Goal: Transaction & Acquisition: Purchase product/service

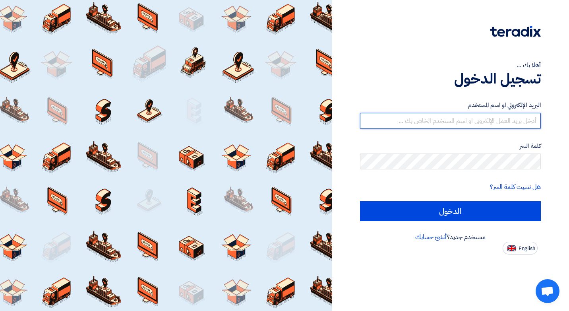
click at [486, 116] on input "text" at bounding box center [450, 121] width 181 height 16
type input "[EMAIL_ADDRESS][DOMAIN_NAME]"
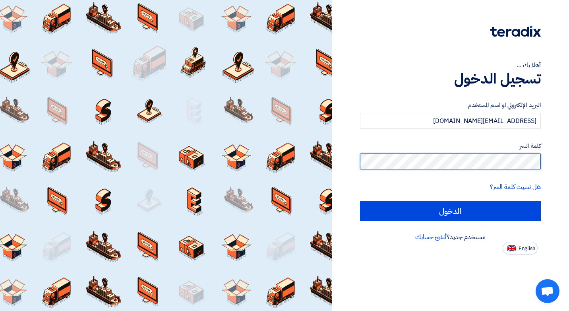
click at [360, 201] on input "الدخول" at bounding box center [450, 211] width 181 height 20
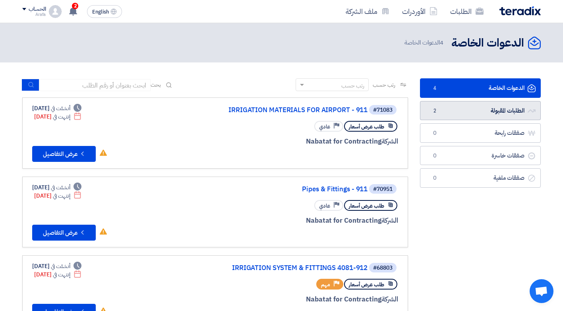
click at [480, 114] on link "الطلبات المقبولة الطلبات المقبولة 2" at bounding box center [480, 110] width 121 height 19
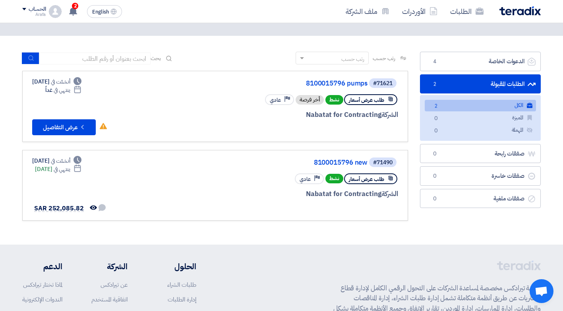
scroll to position [40, 0]
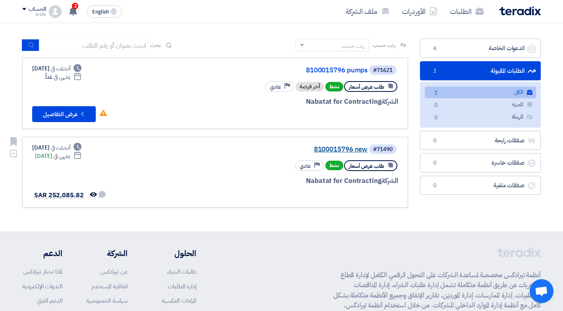
click at [357, 151] on link "8100015796 new" at bounding box center [288, 149] width 159 height 7
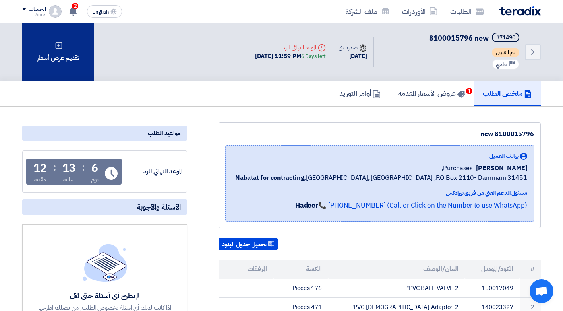
click at [61, 48] on icon at bounding box center [59, 45] width 8 height 8
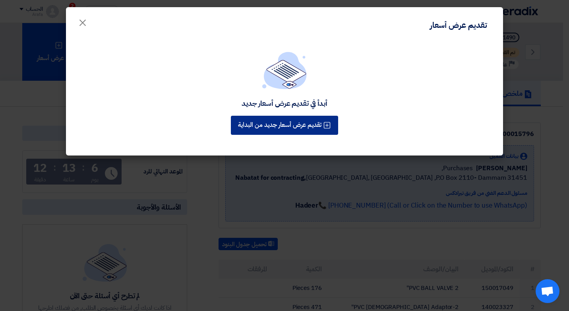
click at [275, 116] on button "تقديم عرض أسعار جديد من البداية" at bounding box center [284, 125] width 107 height 19
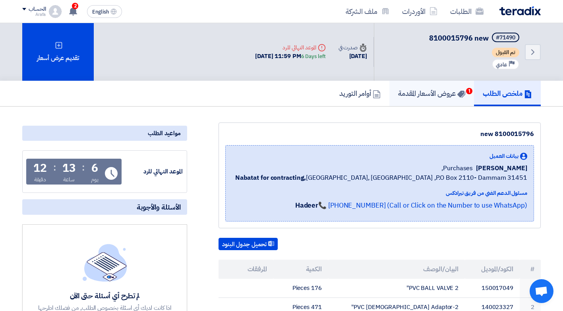
click at [418, 95] on h5 "عروض الأسعار المقدمة 1" at bounding box center [431, 93] width 67 height 9
click at [443, 95] on h5 "عروض الأسعار المقدمة 1" at bounding box center [431, 93] width 67 height 9
click at [466, 90] on span "1" at bounding box center [469, 91] width 6 height 6
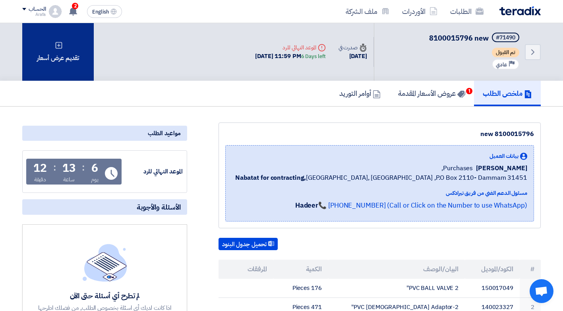
click at [61, 43] on icon at bounding box center [59, 45] width 8 height 8
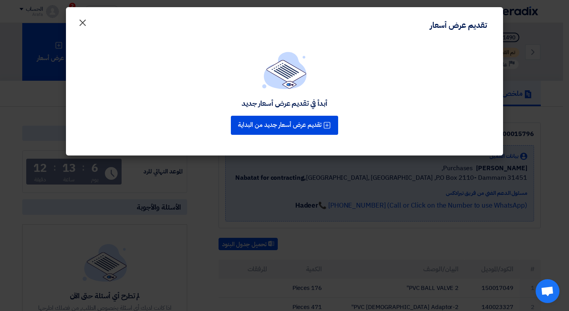
click at [85, 23] on span "×" at bounding box center [83, 22] width 10 height 24
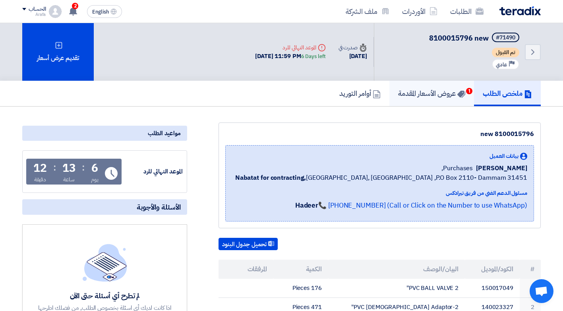
click at [429, 92] on h5 "عروض الأسعار المقدمة 1" at bounding box center [431, 93] width 67 height 9
click at [410, 92] on h5 "عروض الأسعار المقدمة 1" at bounding box center [431, 93] width 67 height 9
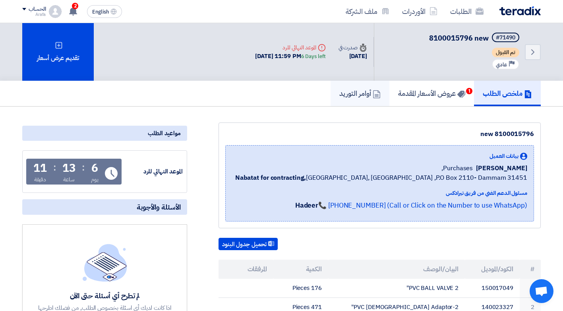
click at [345, 92] on h5 "أوامر التوريد" at bounding box center [359, 93] width 41 height 9
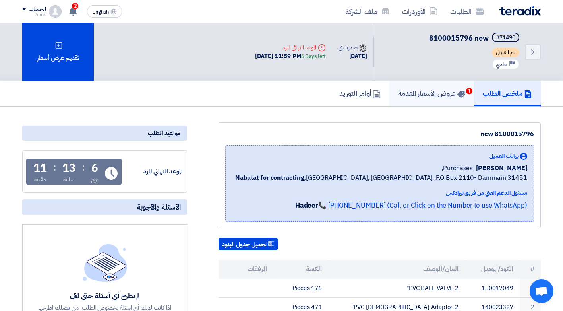
click at [420, 95] on h5 "عروض الأسعار المقدمة 1" at bounding box center [431, 93] width 67 height 9
click at [445, 95] on h5 "عروض الأسعار المقدمة 1" at bounding box center [431, 93] width 67 height 9
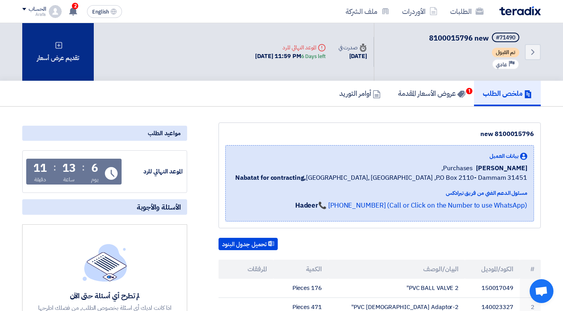
click at [60, 47] on icon at bounding box center [59, 45] width 8 height 8
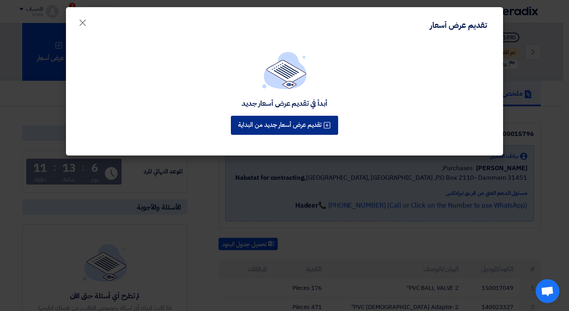
click at [277, 116] on button "تقديم عرض أسعار جديد من البداية" at bounding box center [284, 125] width 107 height 19
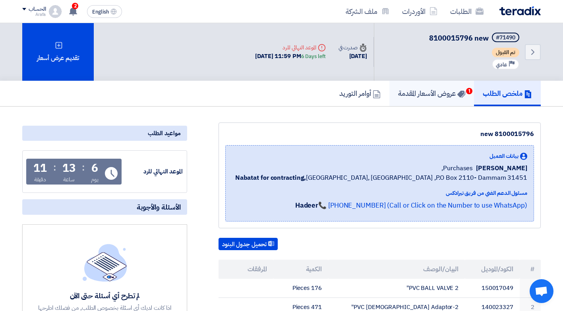
click at [425, 94] on h5 "عروض الأسعار المقدمة 1" at bounding box center [431, 93] width 67 height 9
click at [72, 10] on use at bounding box center [73, 11] width 8 height 9
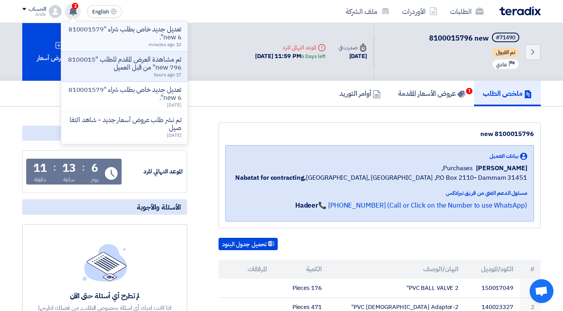
click at [98, 30] on p "تعديل جديد خاص بطلب شراء "8100015796 new"." at bounding box center [125, 33] width 114 height 16
click at [98, 30] on div "Back #71490 8100015796 new تم القبول Priority عادي Time صدرت في [DATE]" at bounding box center [281, 52] width 519 height 58
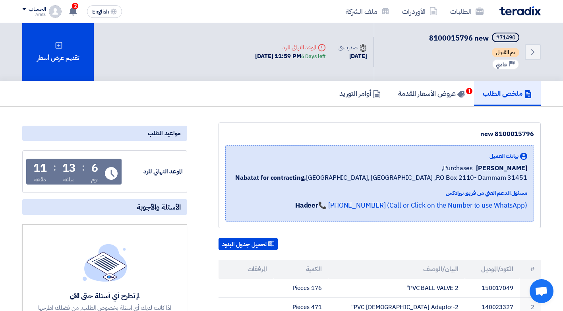
drag, startPoint x: 98, startPoint y: 30, endPoint x: 181, endPoint y: 56, distance: 86.6
click at [181, 56] on div "Back #71490 8100015796 new تم القبول Priority عادي Time صدرت في [DATE]" at bounding box center [281, 52] width 519 height 58
click at [76, 13] on use at bounding box center [73, 11] width 8 height 9
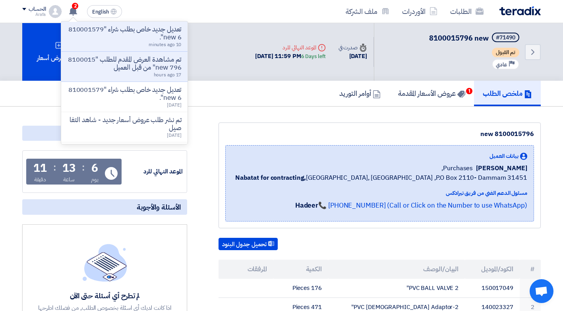
click at [114, 30] on p "تعديل جديد خاص بطلب شراء "8100015796 new"." at bounding box center [125, 33] width 114 height 16
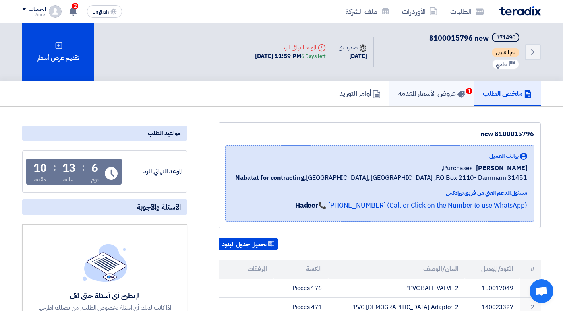
click at [421, 93] on h5 "عروض الأسعار المقدمة 1" at bounding box center [431, 93] width 67 height 9
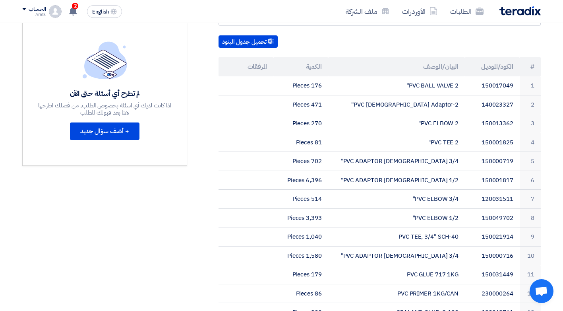
scroll to position [278, 0]
